Goal: Find specific page/section: Find specific page/section

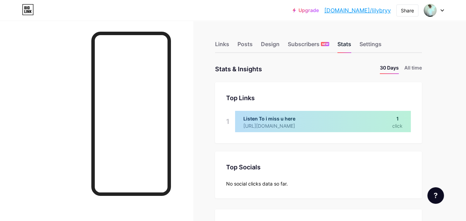
click at [347, 52] on div "Stats" at bounding box center [345, 46] width 14 height 12
click at [410, 68] on li "All time" at bounding box center [414, 69] width 18 height 10
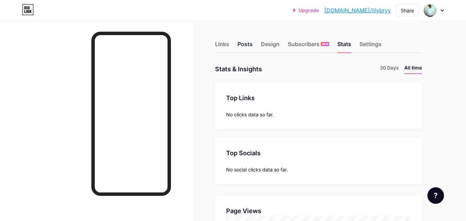
click at [247, 46] on div "Posts" at bounding box center [245, 46] width 15 height 12
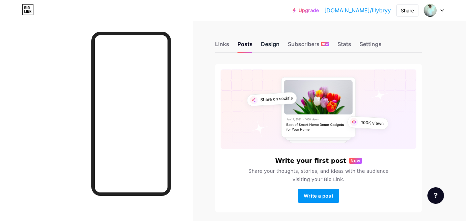
click at [270, 48] on div "Design" at bounding box center [270, 46] width 19 height 12
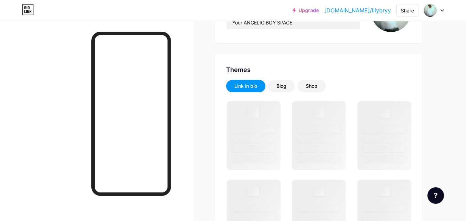
scroll to position [103, 0]
